Goal: Task Accomplishment & Management: Manage account settings

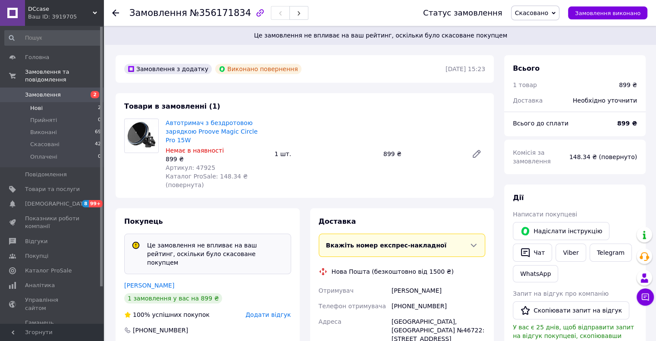
click at [45, 102] on li "Нові 2" at bounding box center [53, 108] width 106 height 12
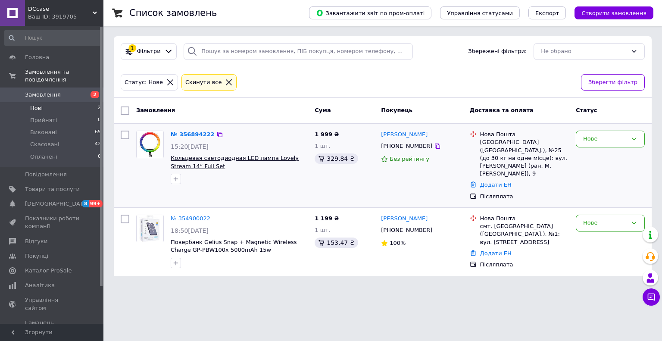
click at [259, 158] on span "Кольцевая светодиодная LED лампа Lovely Stream 14“ Full Set" at bounding box center [235, 162] width 128 height 15
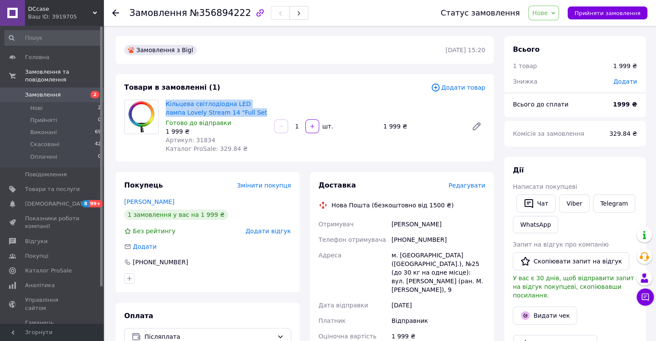
drag, startPoint x: 237, startPoint y: 113, endPoint x: 166, endPoint y: 108, distance: 71.3
click at [166, 108] on span "Кільцева світлодіодна LED лампа Lovely Stream 14 "Full Set" at bounding box center [217, 108] width 102 height 17
copy link "Кільцева світлодіодна LED лампа Lovely Stream 14 "Full Set"
click at [248, 134] on div "1 999 ₴" at bounding box center [217, 131] width 102 height 9
